Goal: Task Accomplishment & Management: Manage account settings

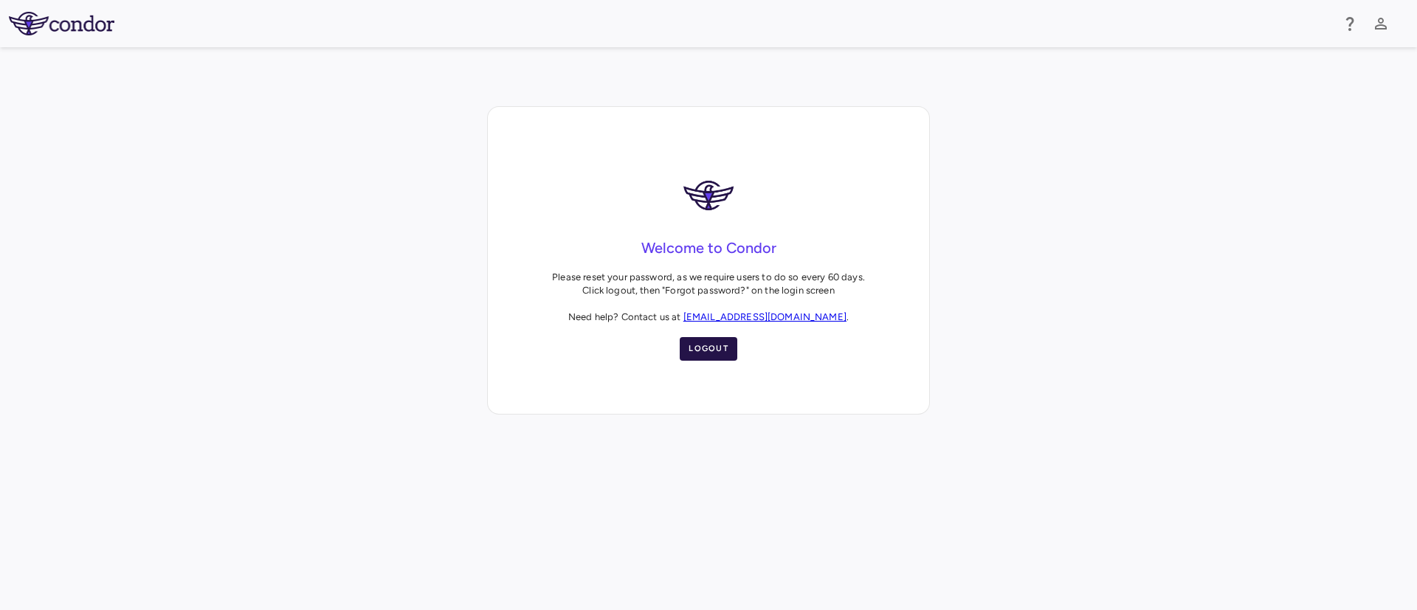
click at [707, 348] on button "Logout" at bounding box center [709, 349] width 58 height 24
click at [698, 351] on button "Logout" at bounding box center [709, 349] width 58 height 24
